Goal: Check status: Check status

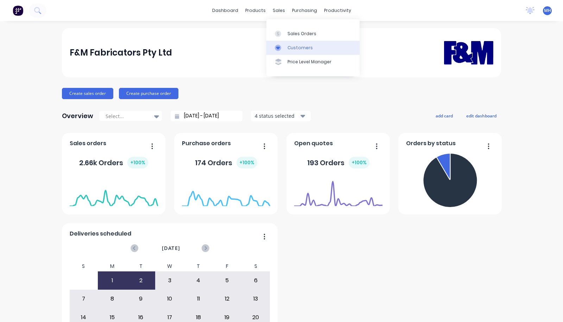
click at [287, 45] on link "Customers" at bounding box center [312, 48] width 93 height 14
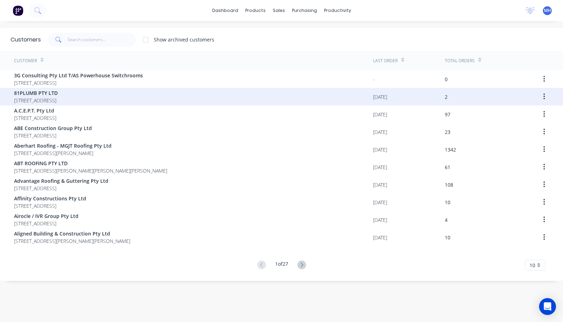
click at [58, 96] on span "81PLUMB PTY LTD" at bounding box center [36, 92] width 44 height 7
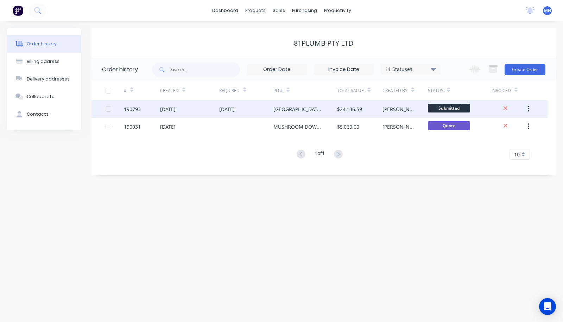
click at [249, 111] on div "03 Sep 2025" at bounding box center [246, 109] width 55 height 18
